Goal: Information Seeking & Learning: Check status

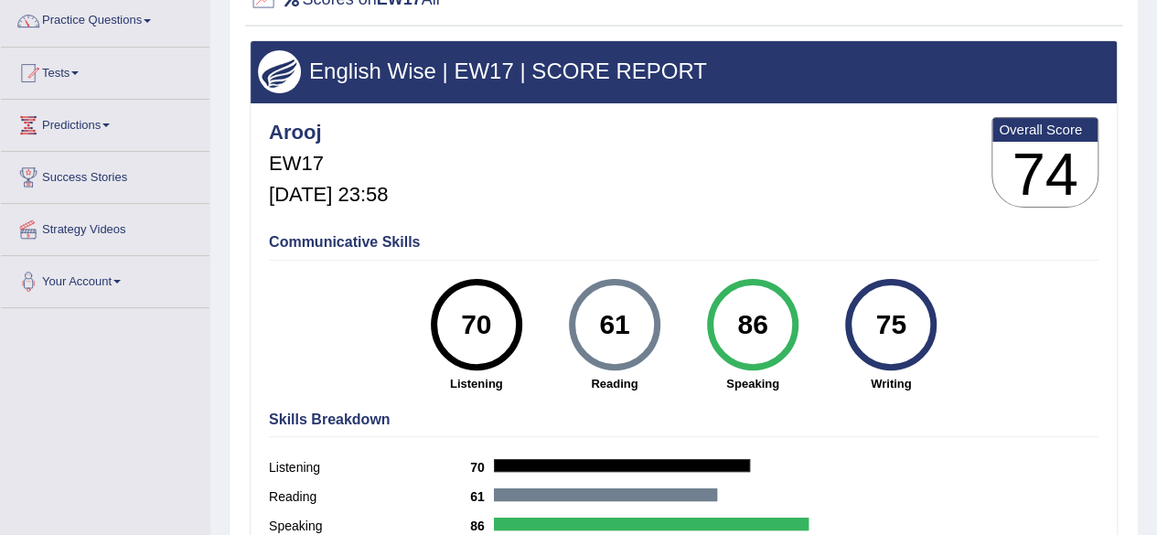
scroll to position [148, 0]
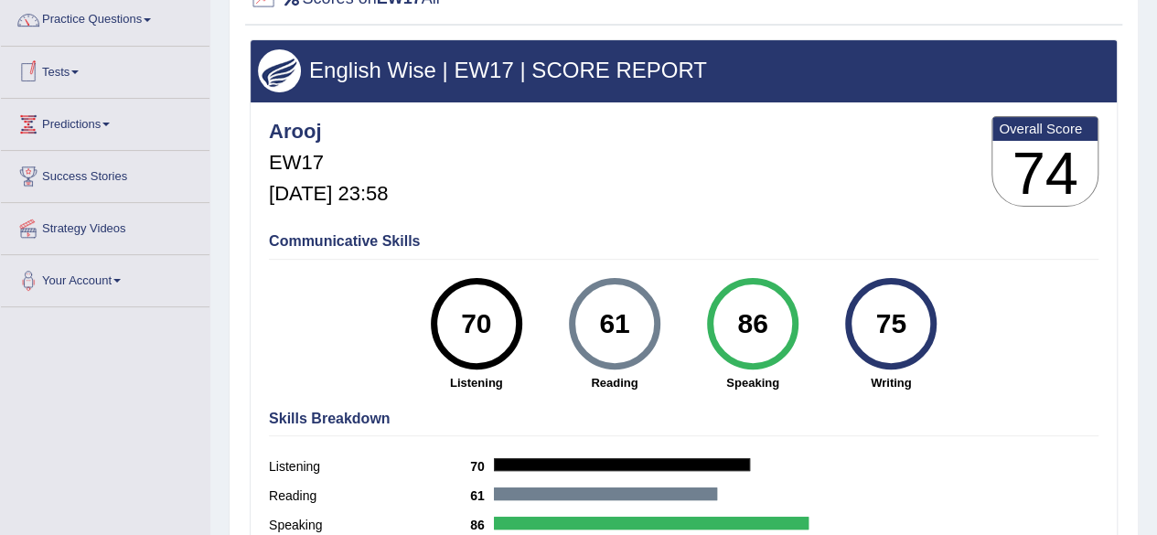
click at [70, 68] on link "Tests" at bounding box center [105, 70] width 209 height 46
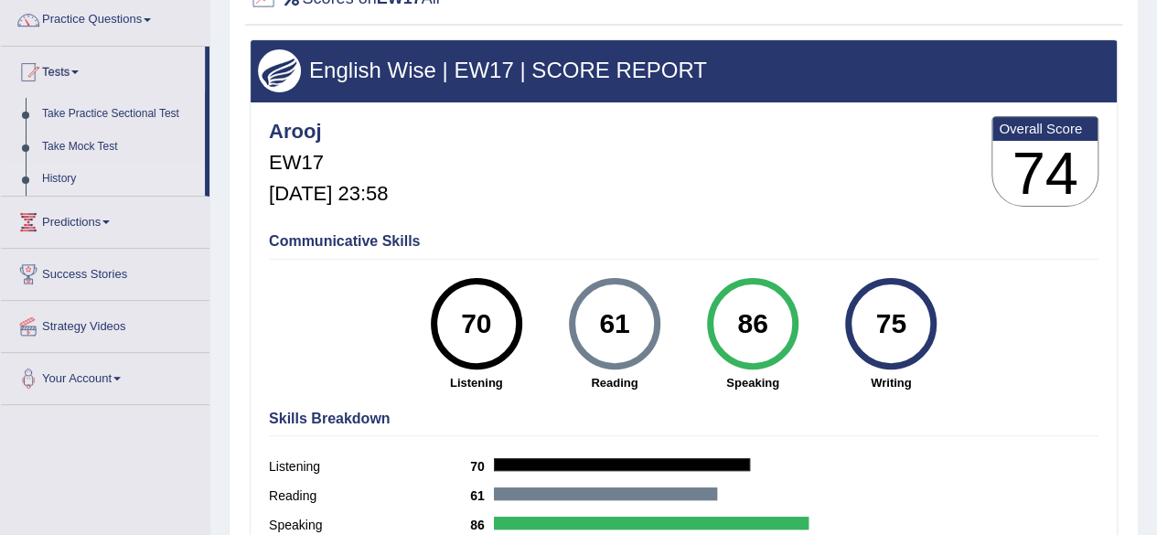
click at [56, 176] on link "History" at bounding box center [119, 179] width 171 height 33
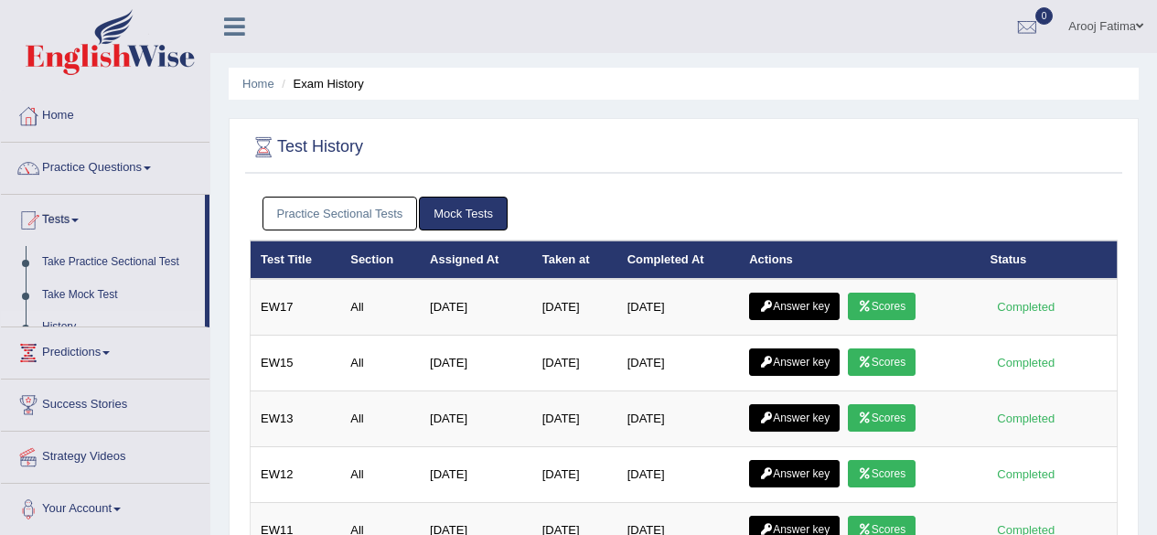
click at [792, 297] on link "Answer key" at bounding box center [794, 306] width 91 height 27
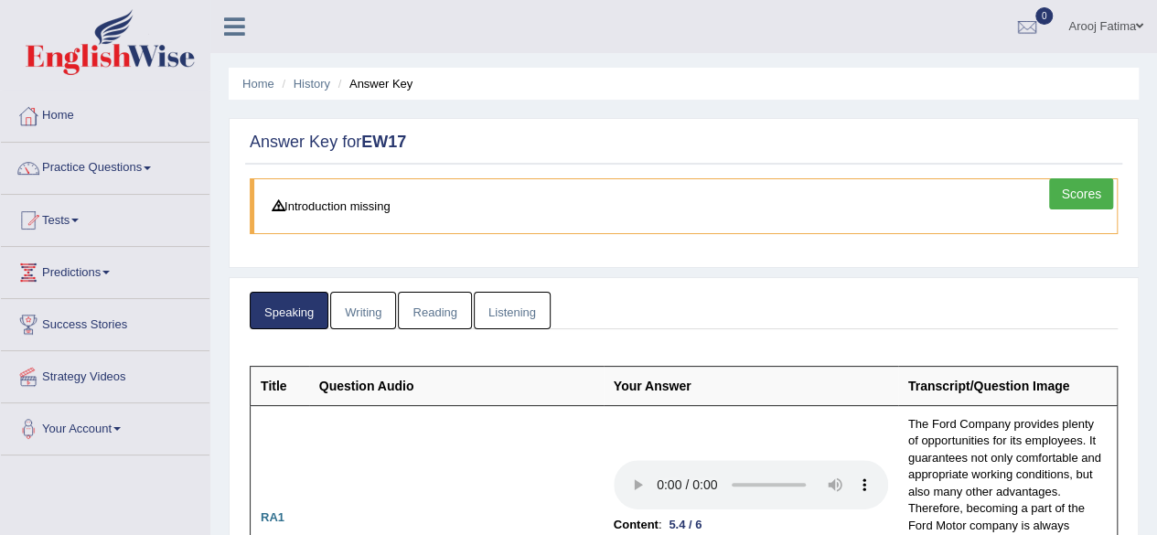
click at [424, 315] on link "Reading" at bounding box center [434, 310] width 73 height 37
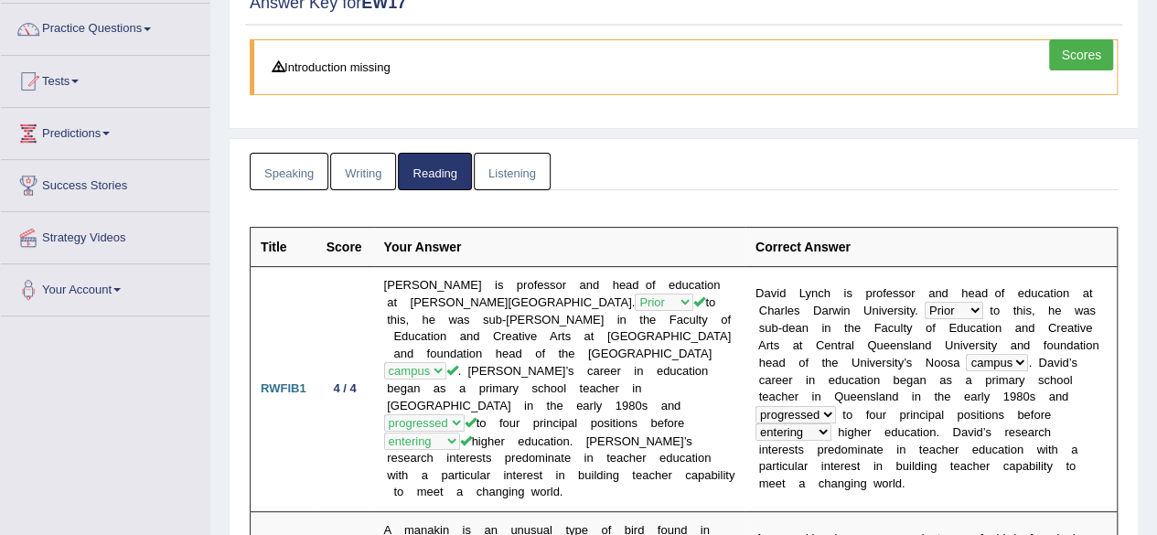
scroll to position [123, 0]
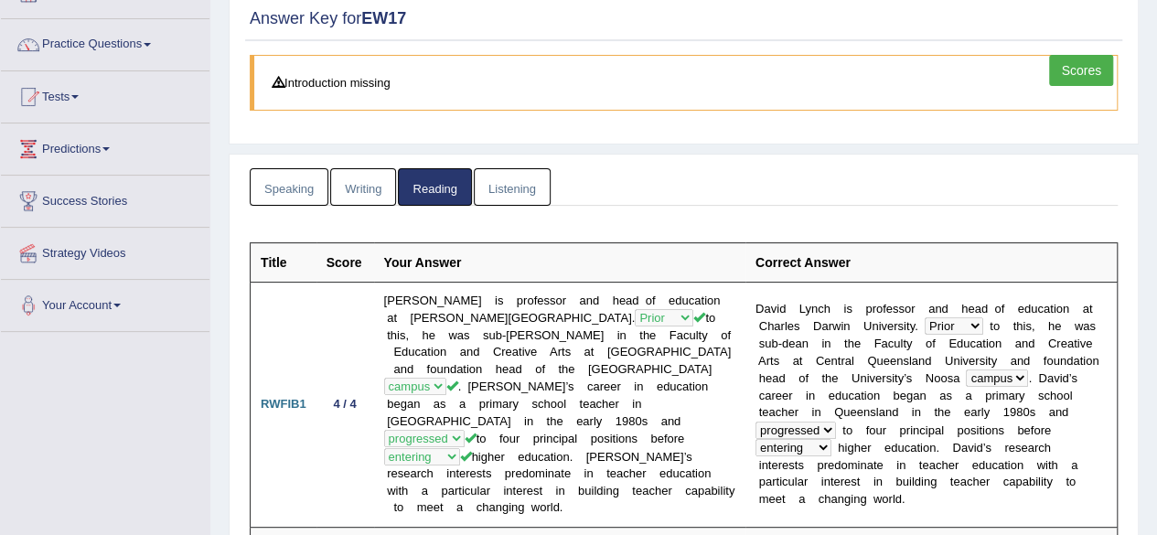
click at [506, 182] on link "Listening" at bounding box center [512, 186] width 77 height 37
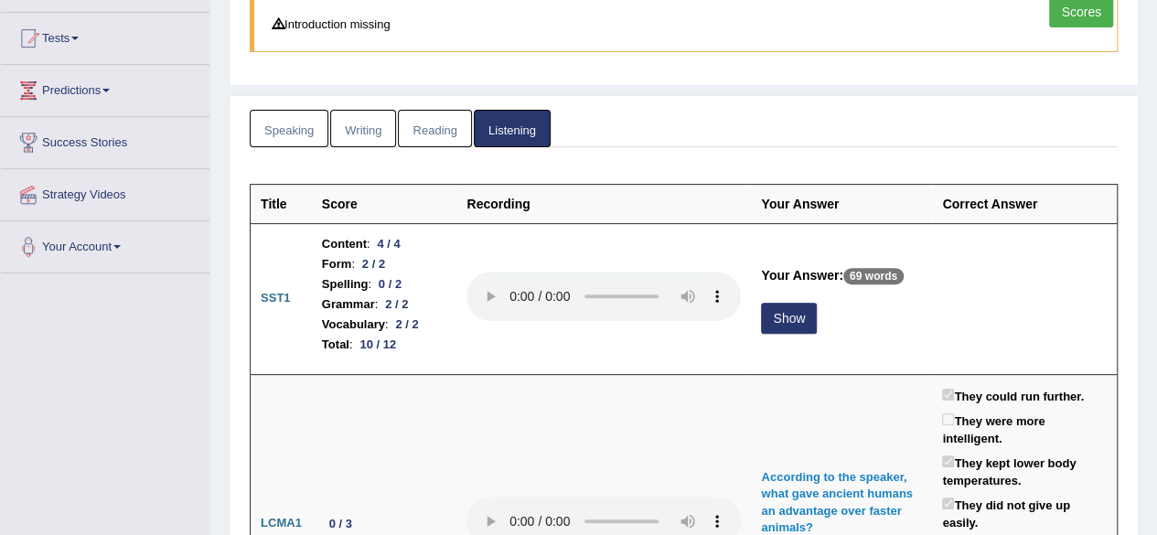
scroll to position [0, 0]
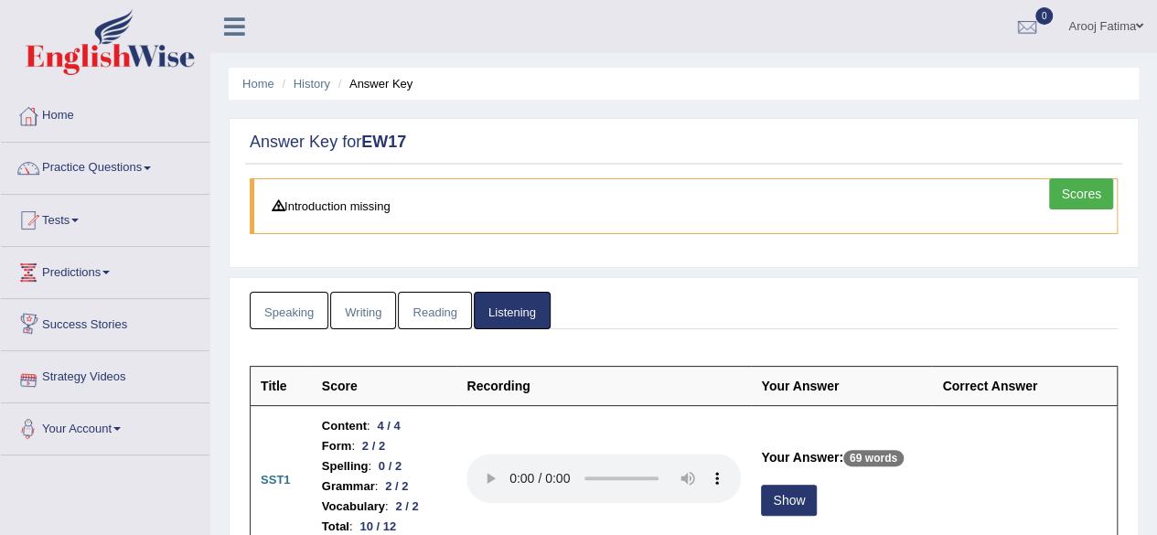
click at [442, 308] on link "Reading" at bounding box center [434, 310] width 73 height 37
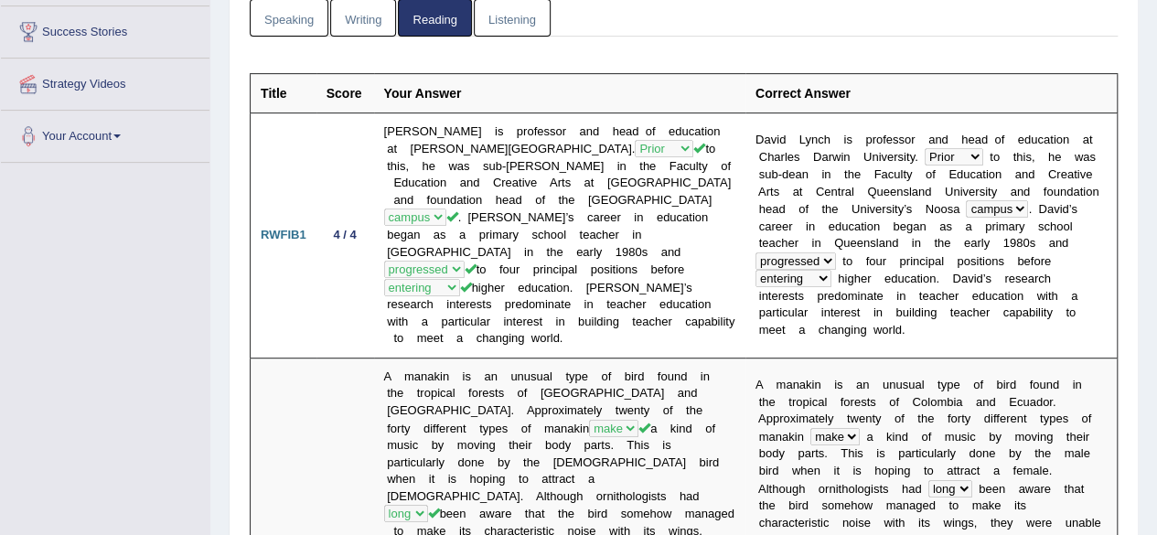
scroll to position [298, 0]
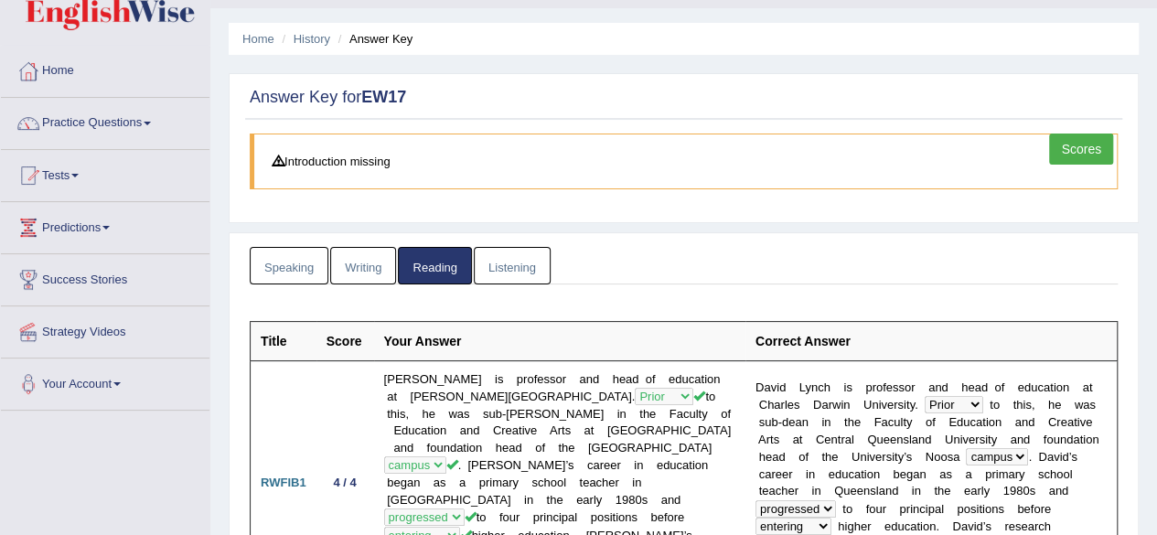
scroll to position [0, 0]
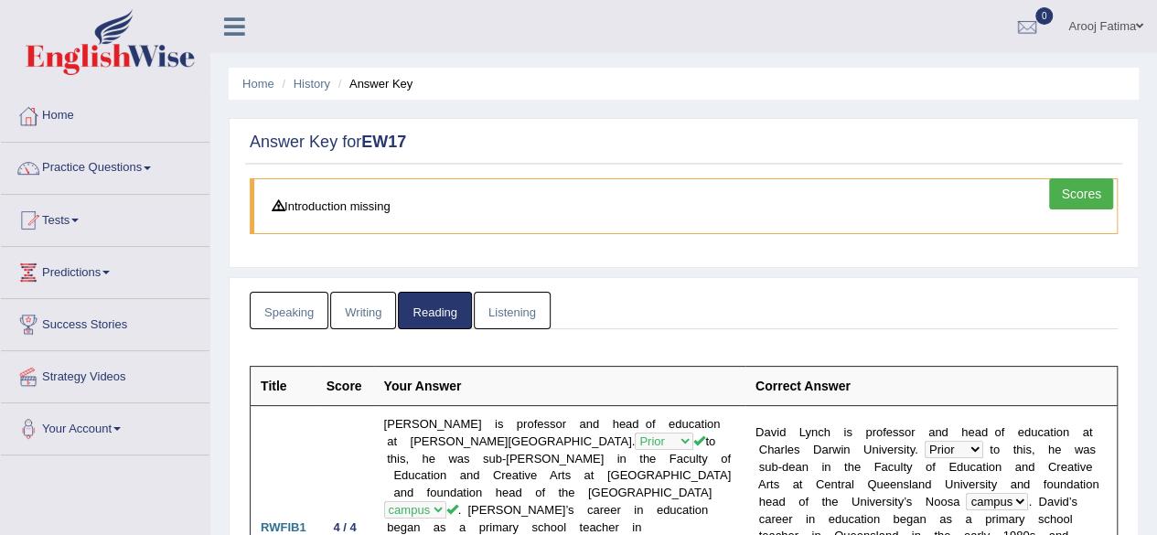
click at [503, 310] on link "Listening" at bounding box center [512, 310] width 77 height 37
